Goal: Task Accomplishment & Management: Complete application form

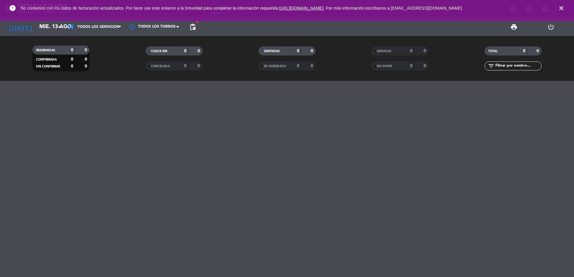
click at [565, 8] on span "close" at bounding box center [561, 8] width 16 height 16
click at [561, 6] on icon "close" at bounding box center [561, 8] width 7 height 7
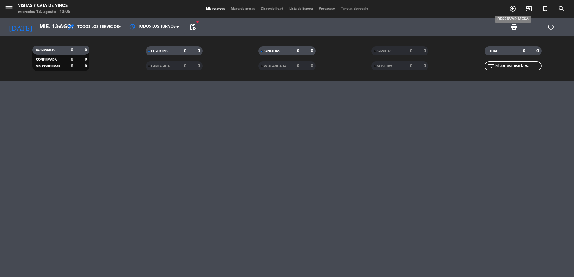
click at [510, 8] on icon "add_circle_outline" at bounding box center [512, 8] width 7 height 7
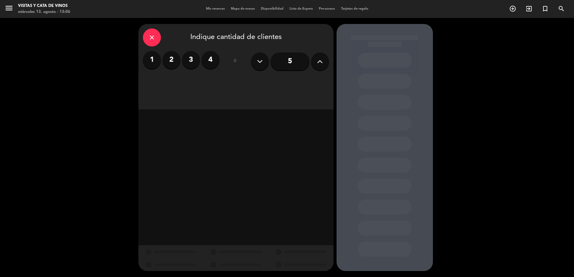
click at [177, 58] on label "2" at bounding box center [171, 60] width 18 height 18
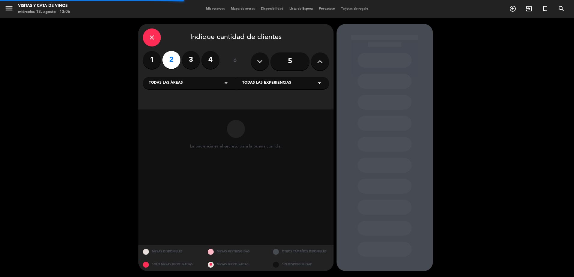
click at [204, 83] on div "Todas las áreas arrow_drop_down" at bounding box center [189, 83] width 93 height 12
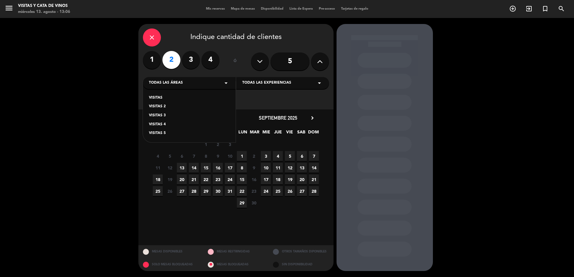
click at [187, 94] on div "VISITAS VISITAS 2 VISITAS 3 VISITAS 4 VISITAS 5" at bounding box center [189, 112] width 93 height 61
click at [181, 167] on span "13" at bounding box center [182, 168] width 10 height 10
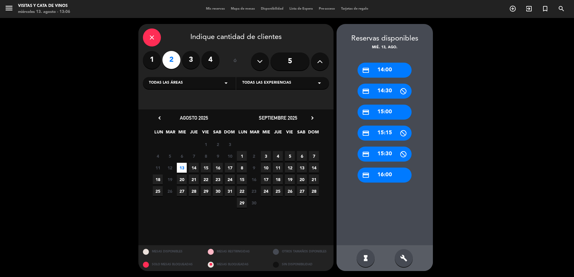
click at [379, 109] on div "credit_card 15:00" at bounding box center [385, 112] width 54 height 15
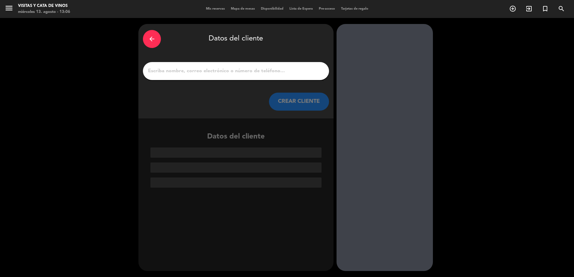
click at [240, 70] on input "1" at bounding box center [235, 71] width 177 height 8
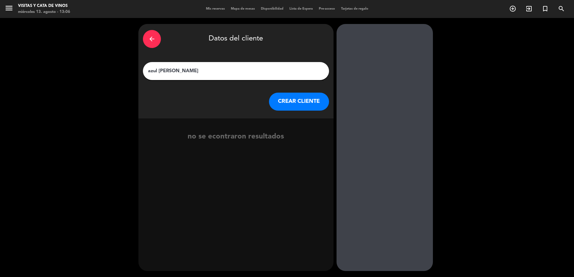
type input "azul [PERSON_NAME]"
click at [312, 105] on button "CREAR CLIENTE" at bounding box center [299, 102] width 60 height 18
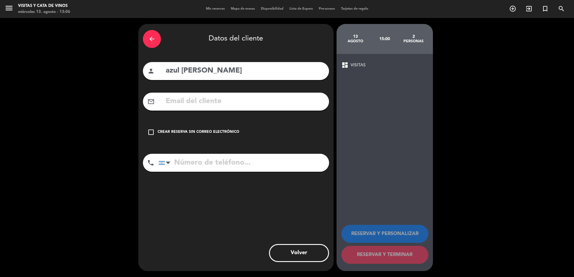
click at [186, 131] on div "Crear reserva sin correo electrónico" at bounding box center [199, 132] width 82 height 6
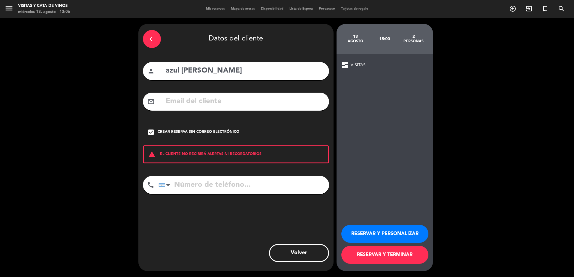
click at [370, 255] on button "RESERVAR Y TERMINAR" at bounding box center [384, 255] width 87 height 18
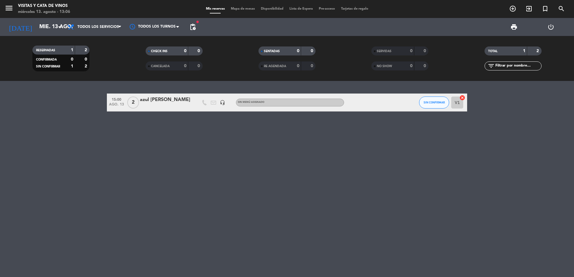
click at [166, 99] on div "azul [PERSON_NAME]" at bounding box center [165, 100] width 51 height 8
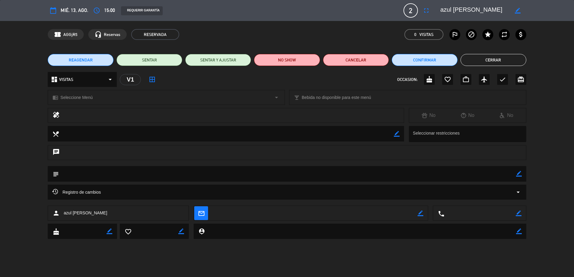
click at [75, 81] on div "dashboard VISITAS arrow_drop_down" at bounding box center [82, 79] width 69 height 15
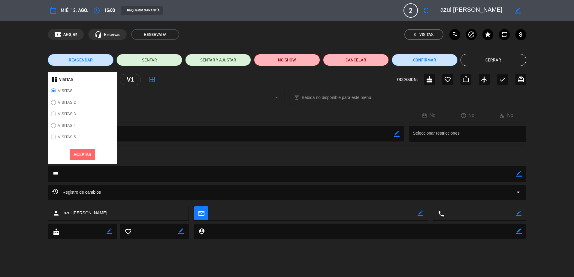
click at [122, 112] on div at bounding box center [231, 115] width 335 height 8
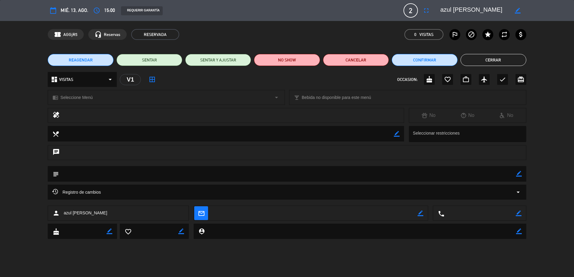
click at [127, 98] on div "chrome_reader_mode Seleccione Menú arrow_drop_down" at bounding box center [166, 97] width 237 height 14
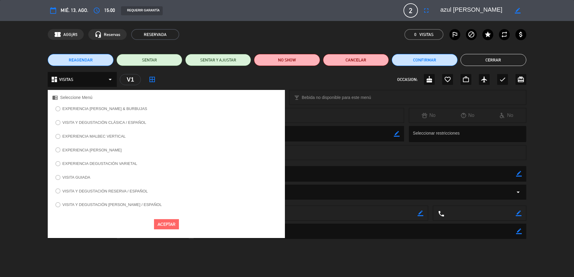
click at [130, 204] on label "VISITA Y DEGUSTACIÓN [PERSON_NAME] / ESPAÑOL" at bounding box center [111, 205] width 99 height 4
click at [172, 224] on button "Aceptar" at bounding box center [166, 224] width 25 height 11
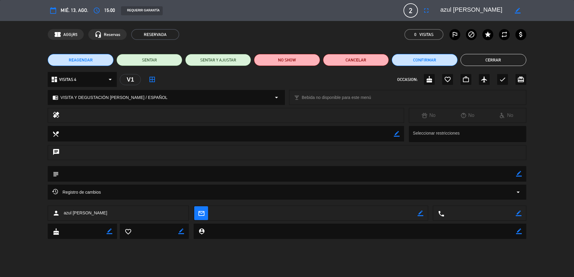
click at [516, 175] on icon "border_color" at bounding box center [519, 174] width 6 height 6
click at [477, 177] on textarea at bounding box center [287, 173] width 457 height 15
type textarea "seña de 8mil"
click at [518, 175] on icon at bounding box center [519, 174] width 6 height 6
click at [481, 61] on button "Cerrar" at bounding box center [494, 60] width 66 height 12
